Goal: Find specific page/section: Find specific page/section

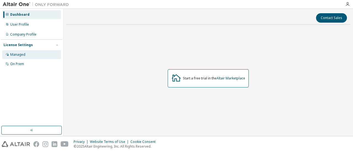
click at [26, 56] on div "Managed" at bounding box center [31, 54] width 59 height 9
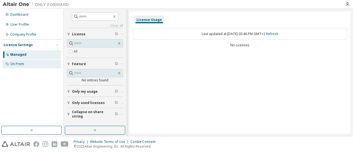
click at [22, 63] on div "On Prem" at bounding box center [17, 64] width 14 height 4
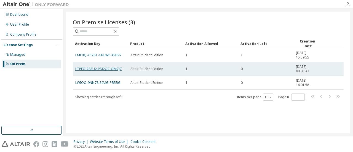
click at [114, 67] on link "LTPFO-283U2-PM2OC-OMZJ7" at bounding box center [98, 68] width 46 height 5
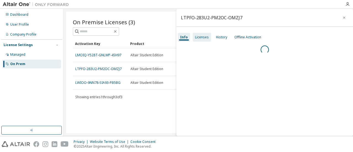
click at [202, 37] on div "Licenses" at bounding box center [202, 37] width 14 height 4
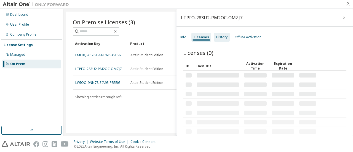
click at [218, 37] on div "History" at bounding box center [221, 37] width 11 height 4
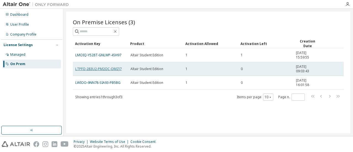
click at [84, 68] on link "LTPFO-283U2-PM2OC-OMZJ7" at bounding box center [98, 68] width 46 height 5
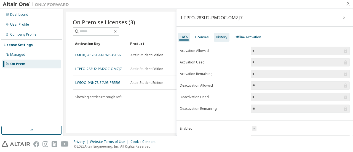
click at [218, 38] on div "History" at bounding box center [221, 37] width 11 height 4
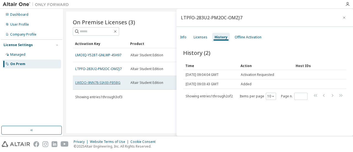
click at [113, 82] on link "LWIOO-9NN78-SIA93-PB5BG" at bounding box center [97, 82] width 45 height 5
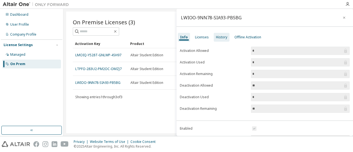
click at [220, 34] on div "History" at bounding box center [221, 37] width 16 height 9
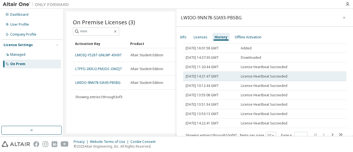
scroll to position [46, 0]
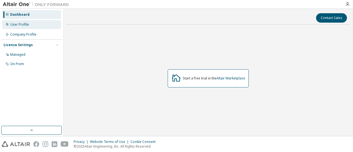
click at [18, 25] on div "User Profile" at bounding box center [19, 24] width 19 height 4
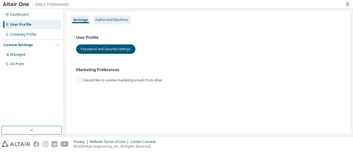
click at [106, 18] on div "Authorized Machines" at bounding box center [111, 20] width 33 height 4
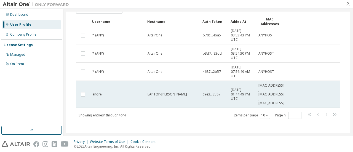
scroll to position [42, 0]
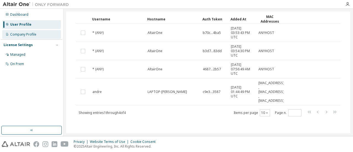
click at [32, 35] on div "Company Profile" at bounding box center [23, 34] width 26 height 4
